Goal: Task Accomplishment & Management: Complete application form

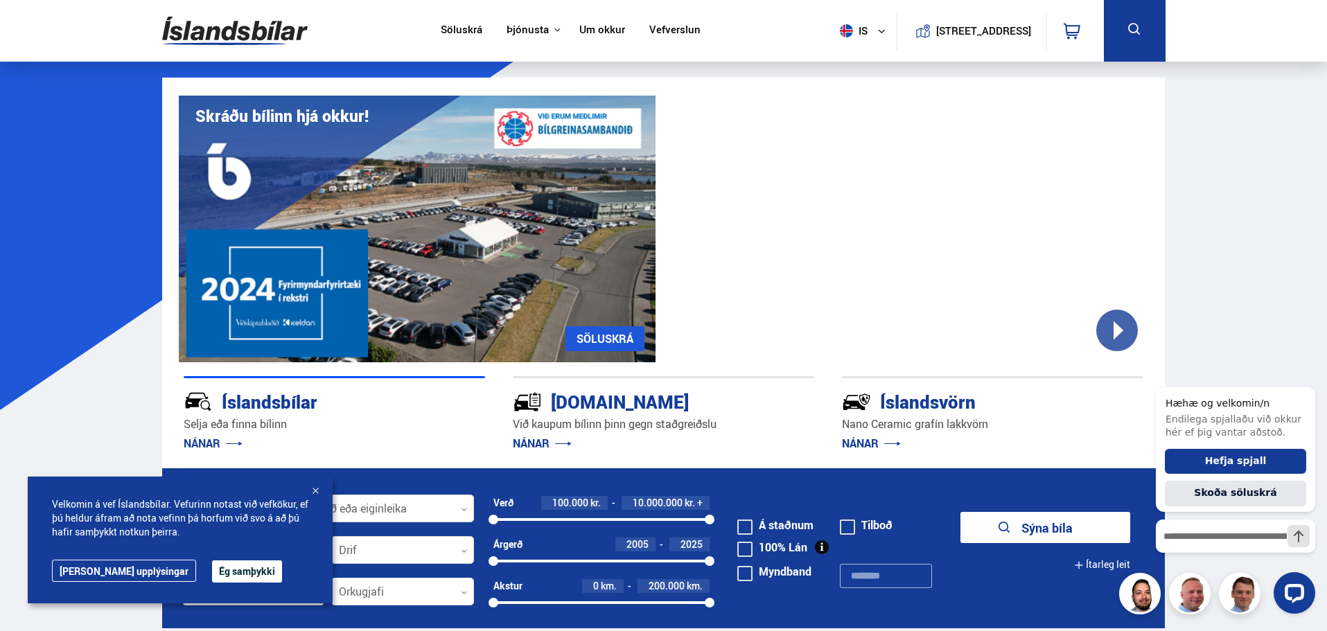
drag, startPoint x: 1326, startPoint y: 96, endPoint x: 1330, endPoint y: 260, distance: 164.3
click at [1239, 464] on button "Hefja spjall" at bounding box center [1235, 462] width 141 height 26
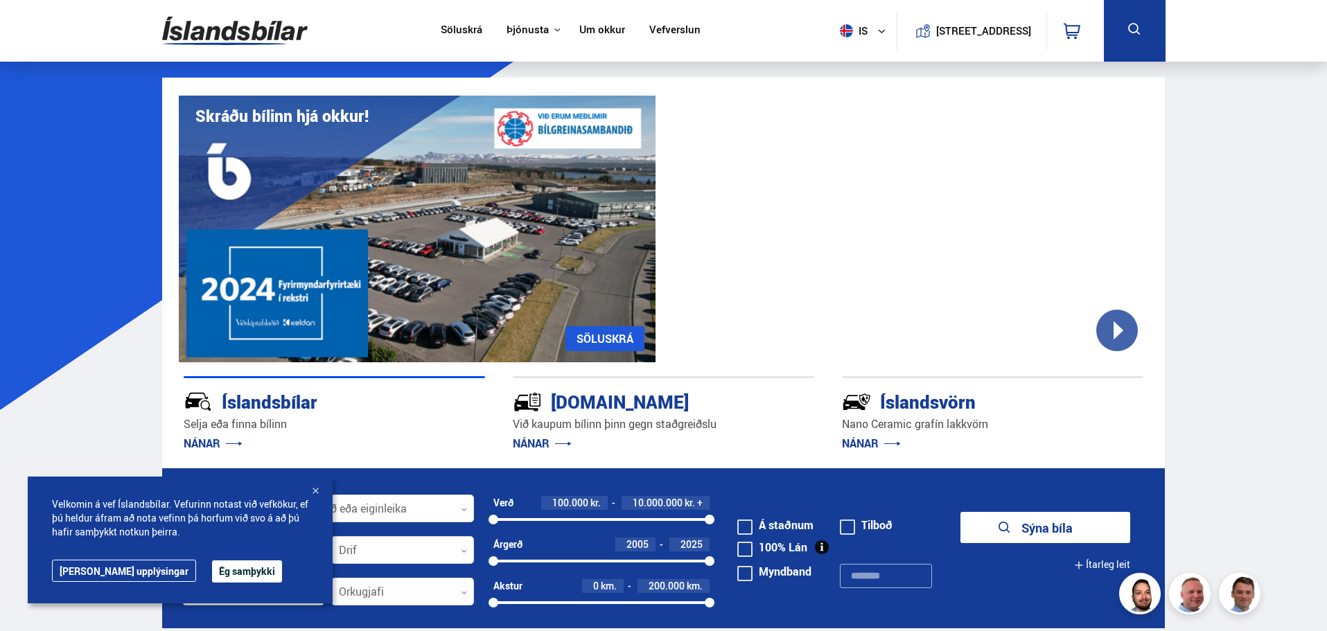
click at [212, 568] on button "Ég samþykki" at bounding box center [247, 572] width 70 height 22
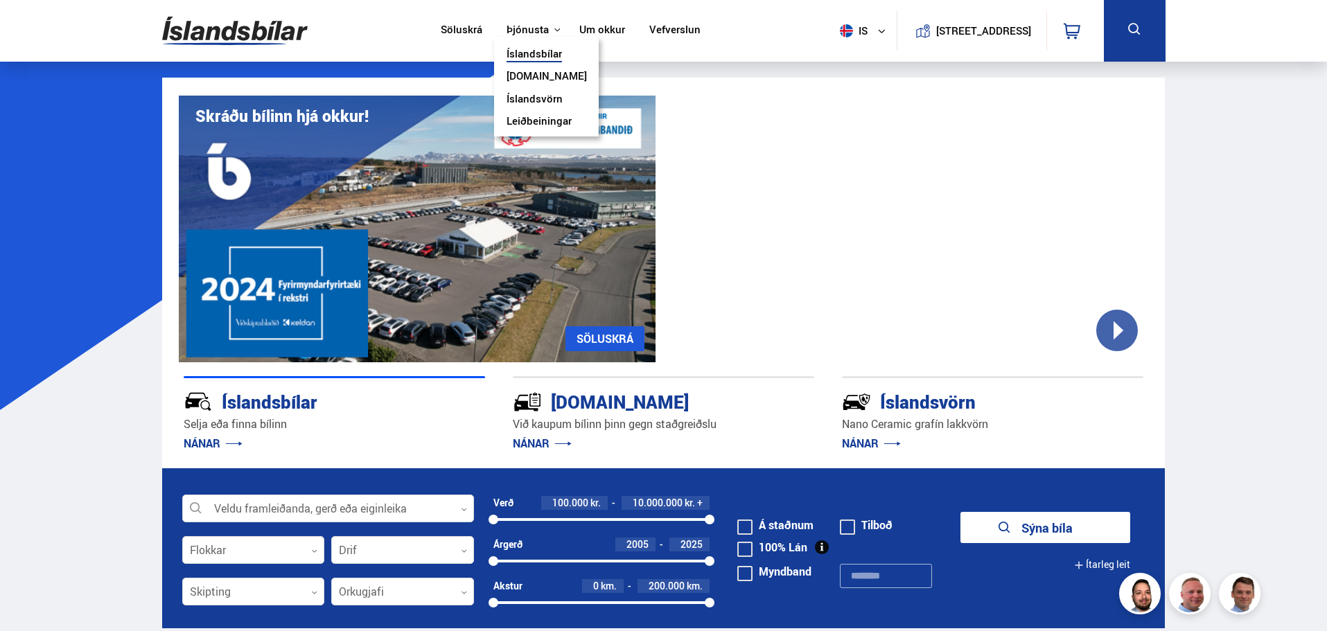
click at [532, 72] on link "[DOMAIN_NAME]" at bounding box center [547, 77] width 80 height 15
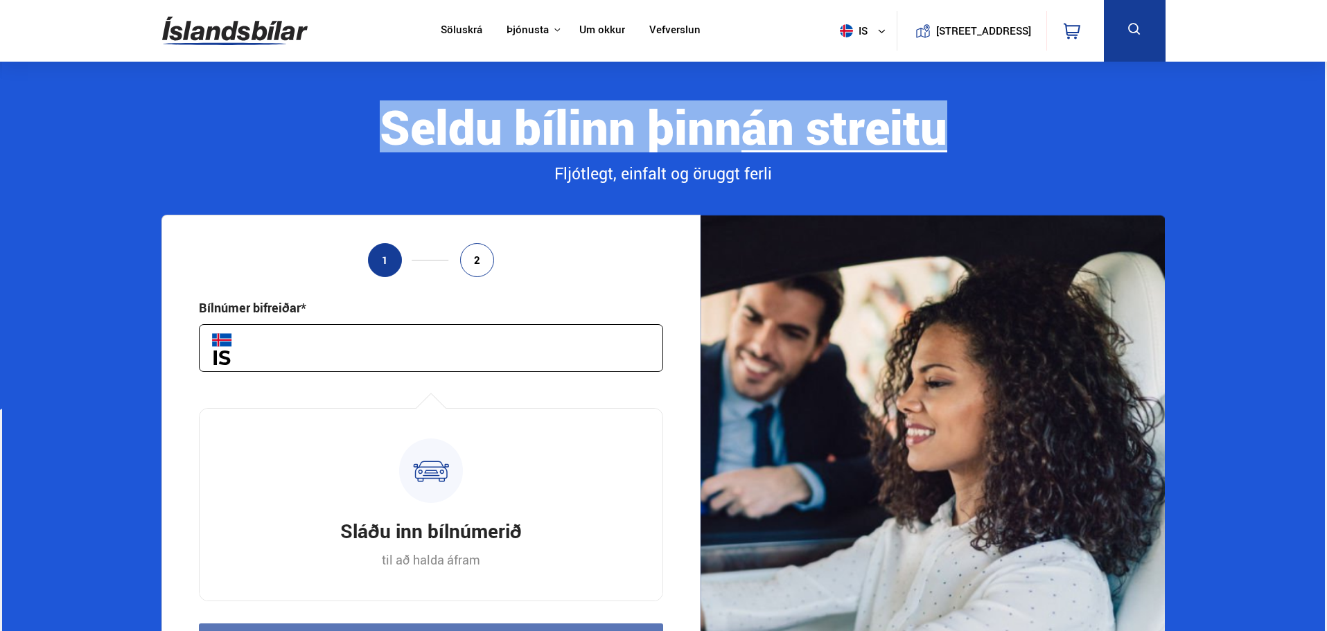
drag, startPoint x: 1326, startPoint y: 36, endPoint x: 1322, endPoint y: 102, distance: 66.0
drag, startPoint x: 79, startPoint y: 143, endPoint x: 194, endPoint y: 141, distance: 115.1
click at [80, 143] on section "Seldu bílinn þinn auðveldlega án streitu fljótt Fljótlegt, [PERSON_NAME] öruggt…" at bounding box center [664, 404] width 1324 height 685
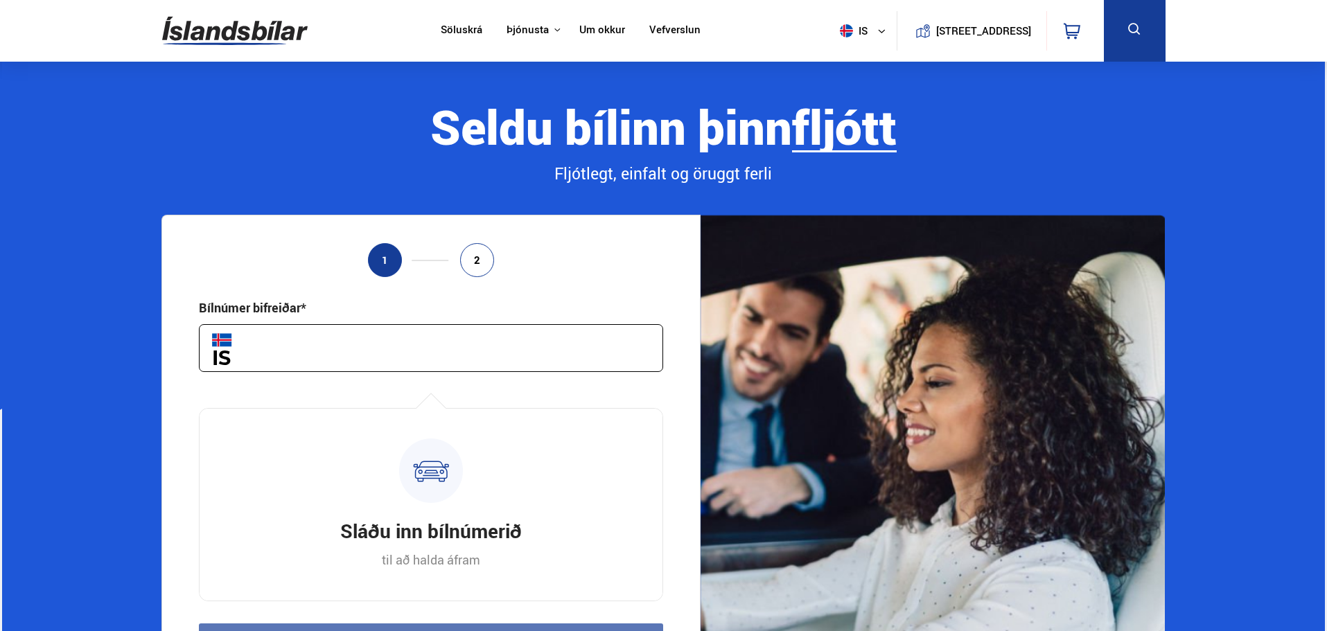
click at [1240, 98] on section "Seldu bílinn þinn auðveldlega án streitu fljótt Fljótlegt, [PERSON_NAME] öruggt…" at bounding box center [664, 404] width 1324 height 685
click at [1140, 105] on div "Seldu bílinn þinn auðveldlega án streitu fljótt" at bounding box center [662, 126] width 1003 height 52
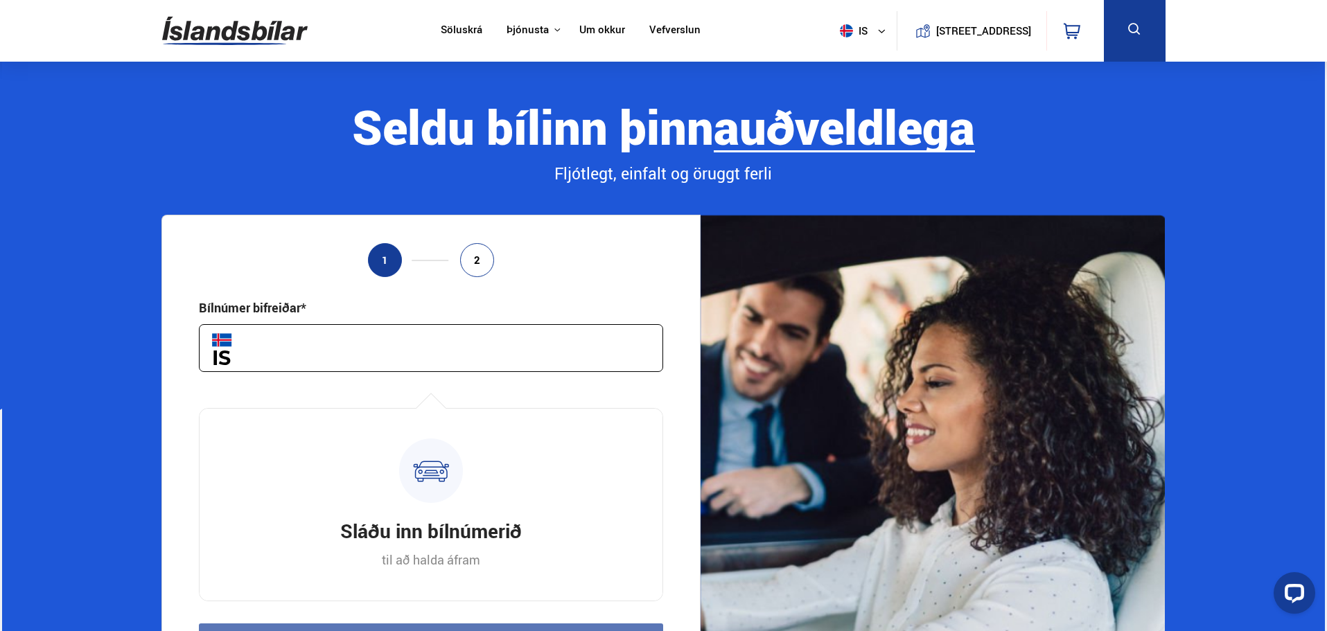
drag, startPoint x: 1326, startPoint y: 85, endPoint x: 1324, endPoint y: 152, distance: 68.0
click at [1324, 152] on section "Seldu bílinn þinn auðveldlega án streitu fljótt Fljótlegt, [PERSON_NAME] öruggt…" at bounding box center [664, 404] width 1324 height 685
click at [1325, 184] on section "Seldu bílinn þinn auðveldlega án streitu fljótt Fljótlegt, [PERSON_NAME] öruggt…" at bounding box center [664, 404] width 1324 height 685
click at [1325, 190] on section "Seldu bílinn þinn auðveldlega án streitu fljótt Fljótlegt, [PERSON_NAME] öruggt…" at bounding box center [664, 404] width 1324 height 685
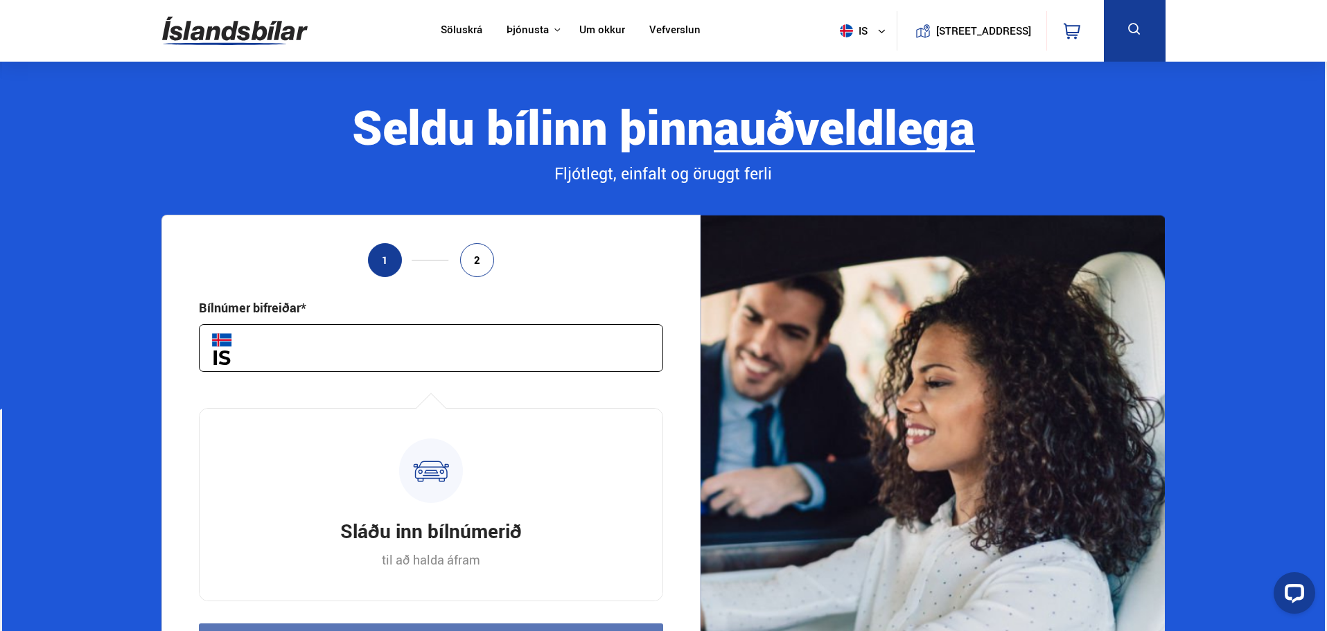
click at [1256, 287] on section "Seldu bílinn þinn auðveldlega án streitu fljótt Fljótlegt, [PERSON_NAME] öruggt…" at bounding box center [664, 404] width 1324 height 685
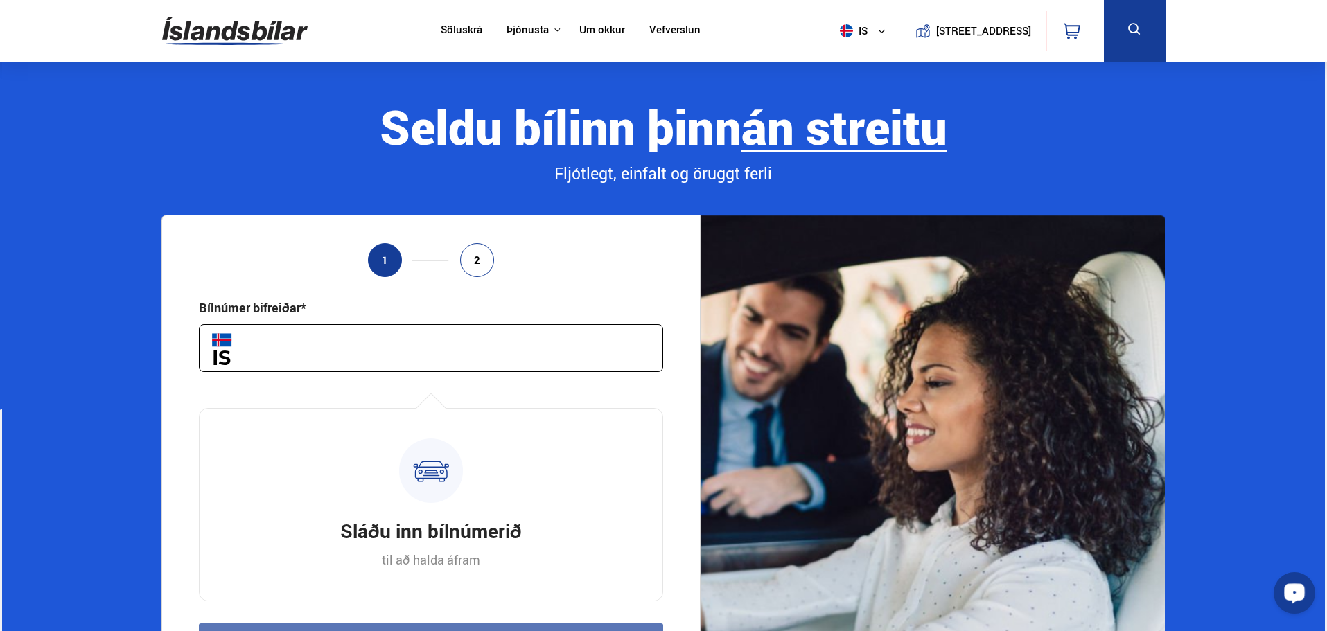
click at [1295, 593] on circle "Opna LiveChat spjallviðmót" at bounding box center [1294, 592] width 3 height 3
